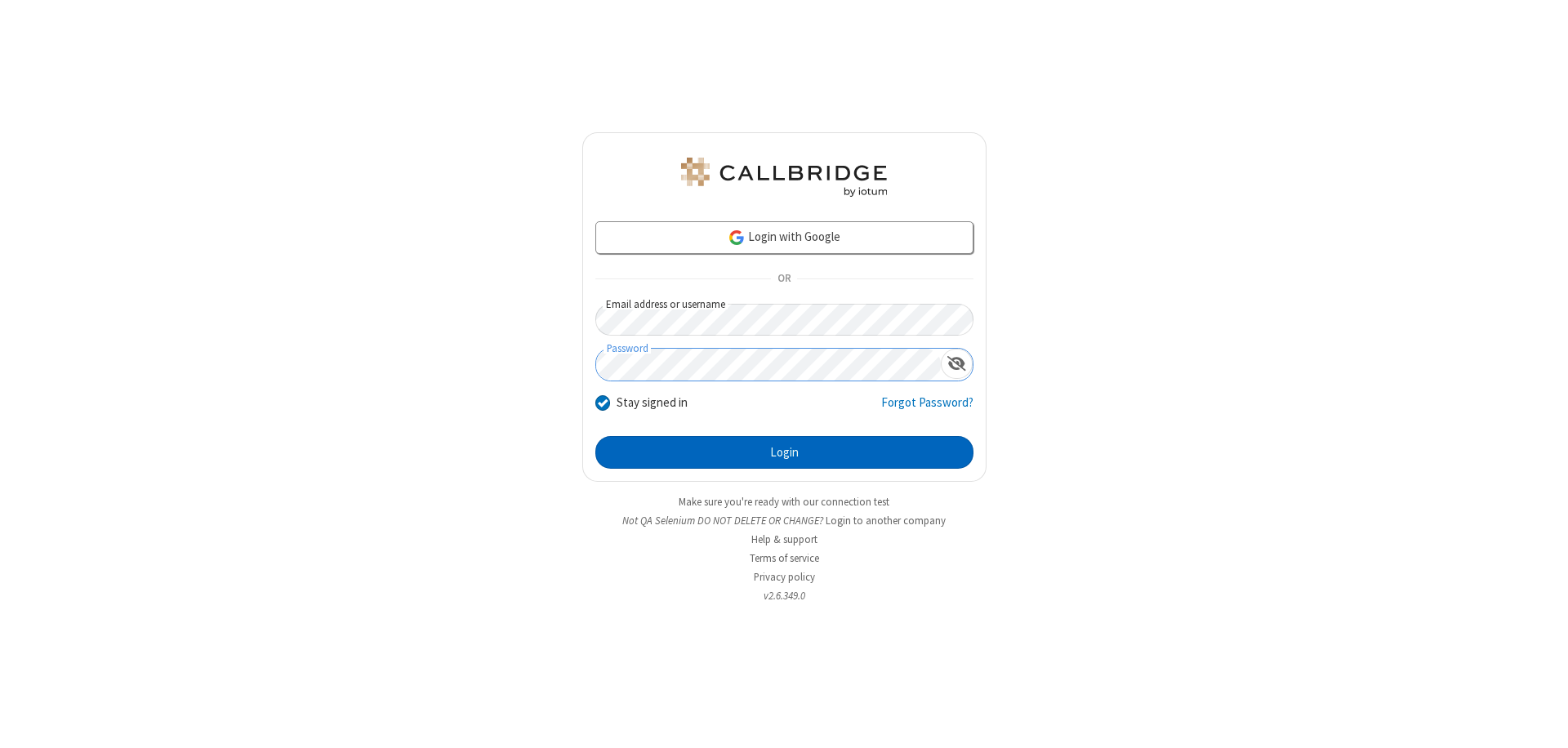
click at [784, 452] on button "Login" at bounding box center [784, 452] width 379 height 33
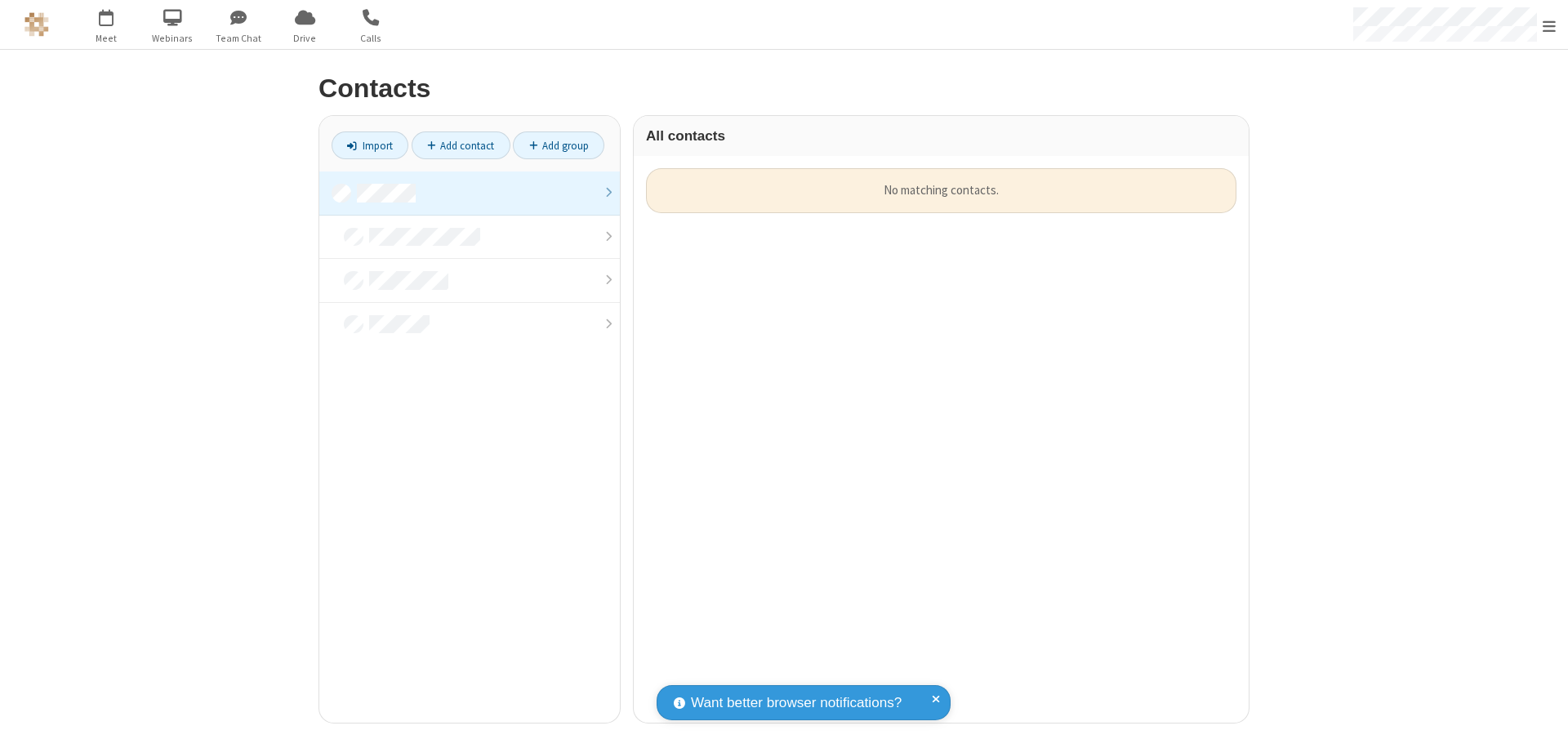
scroll to position [555, 603]
click at [470, 193] on link at bounding box center [470, 193] width 301 height 44
click at [460, 145] on link "Add contact" at bounding box center [460, 145] width 99 height 28
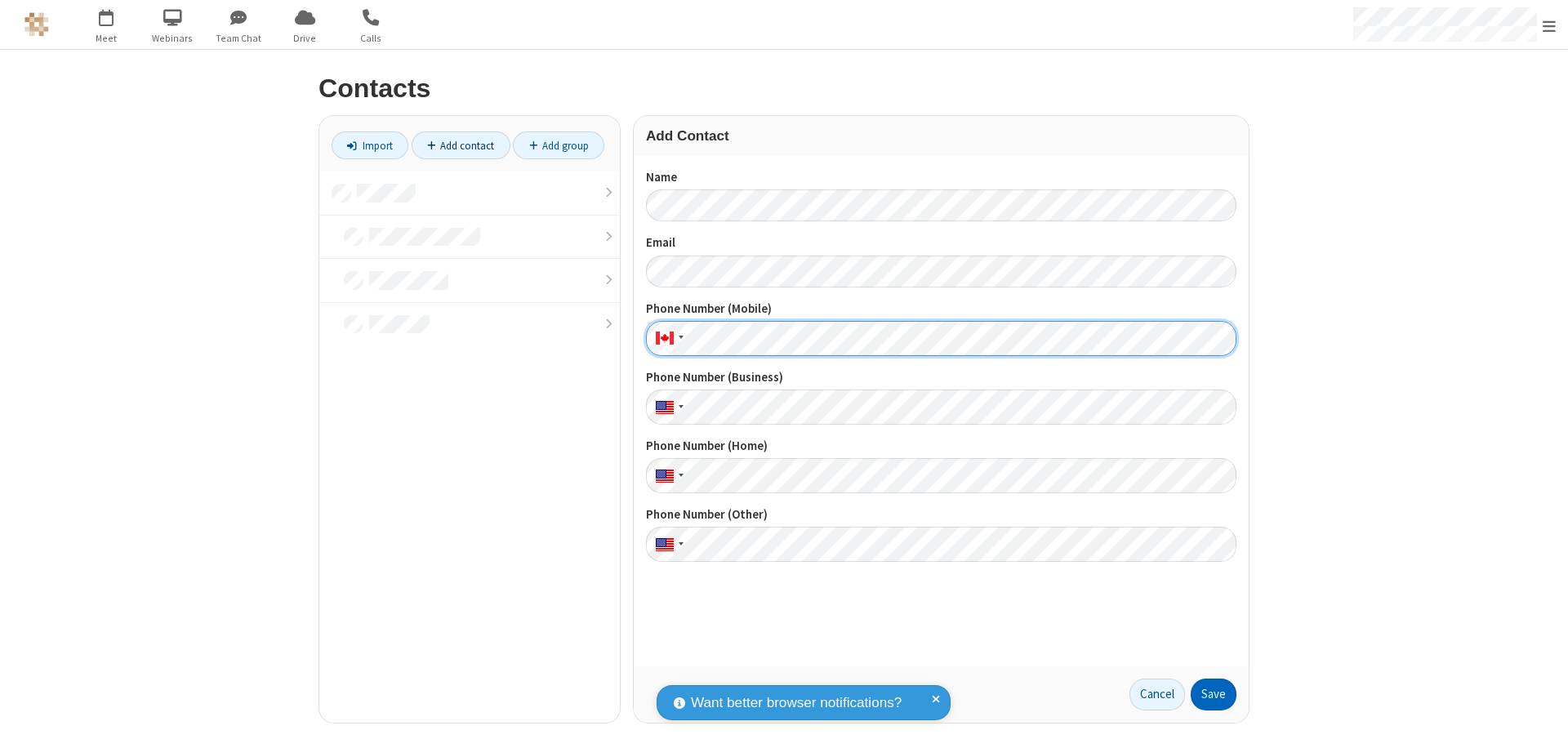
click at [1214, 694] on button "Save" at bounding box center [1214, 695] width 45 height 33
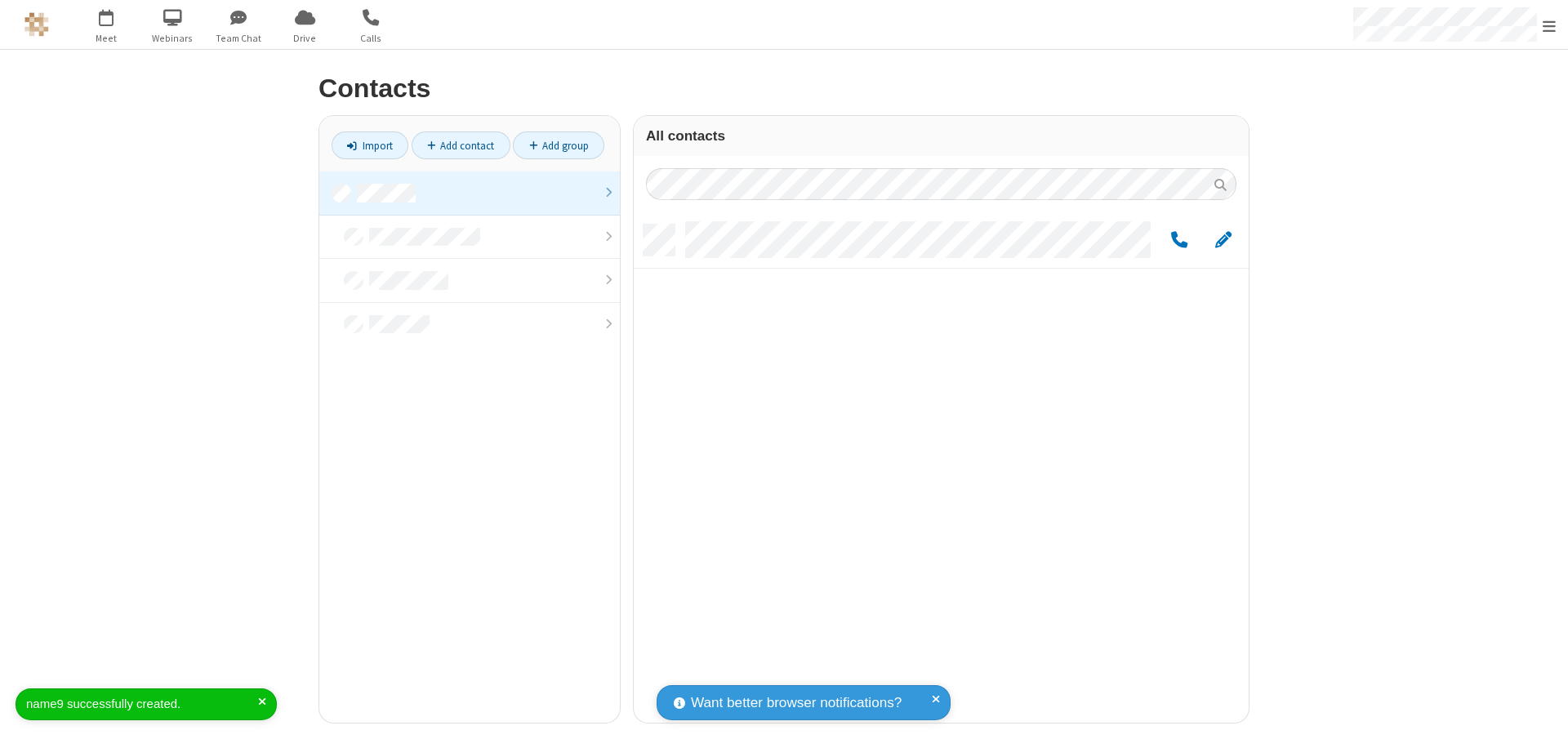
scroll to position [498, 603]
